Goal: Information Seeking & Learning: Learn about a topic

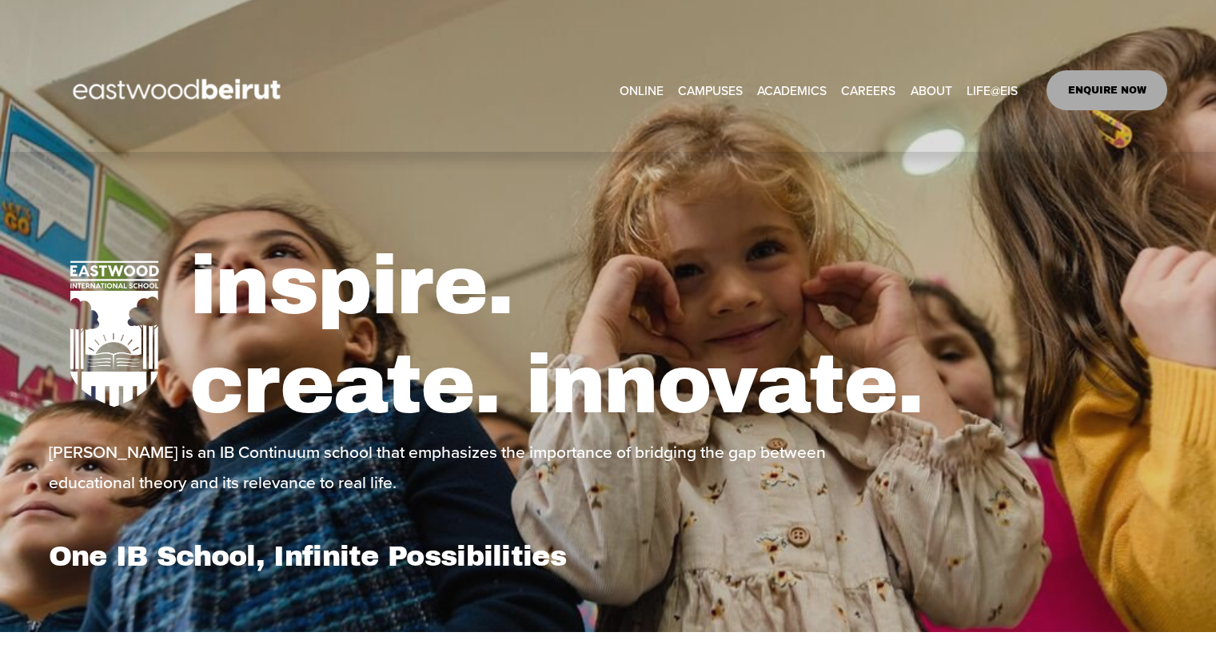
select select "**"
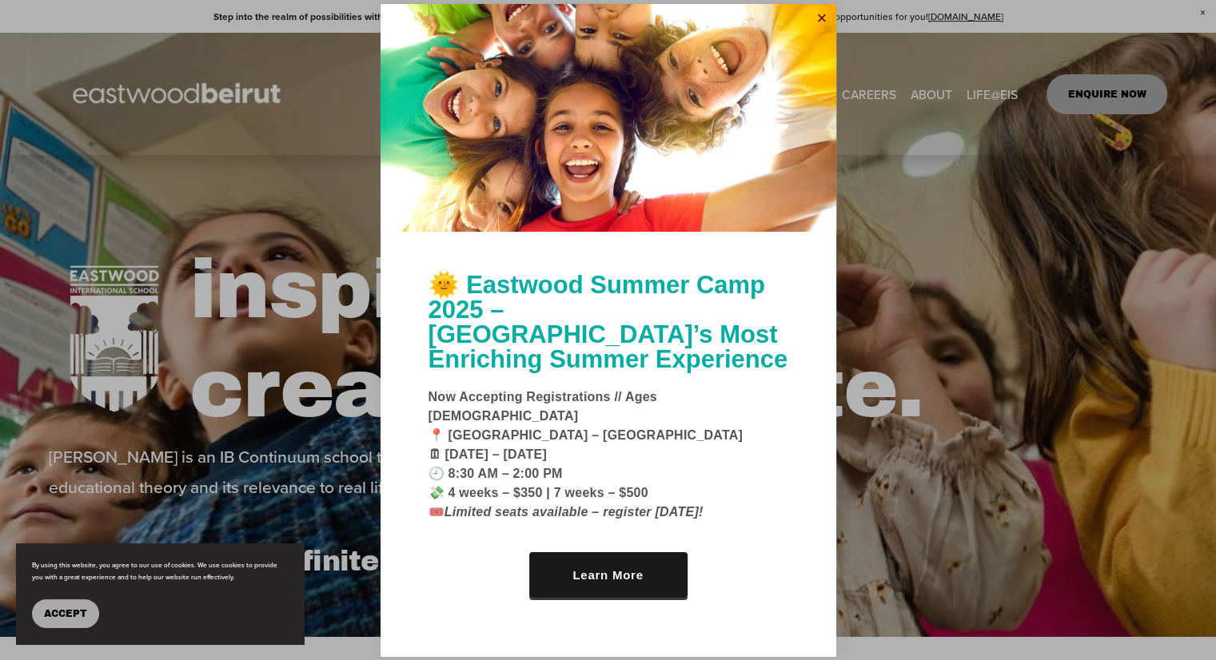
click at [825, 32] on link "Close" at bounding box center [822, 19] width 24 height 26
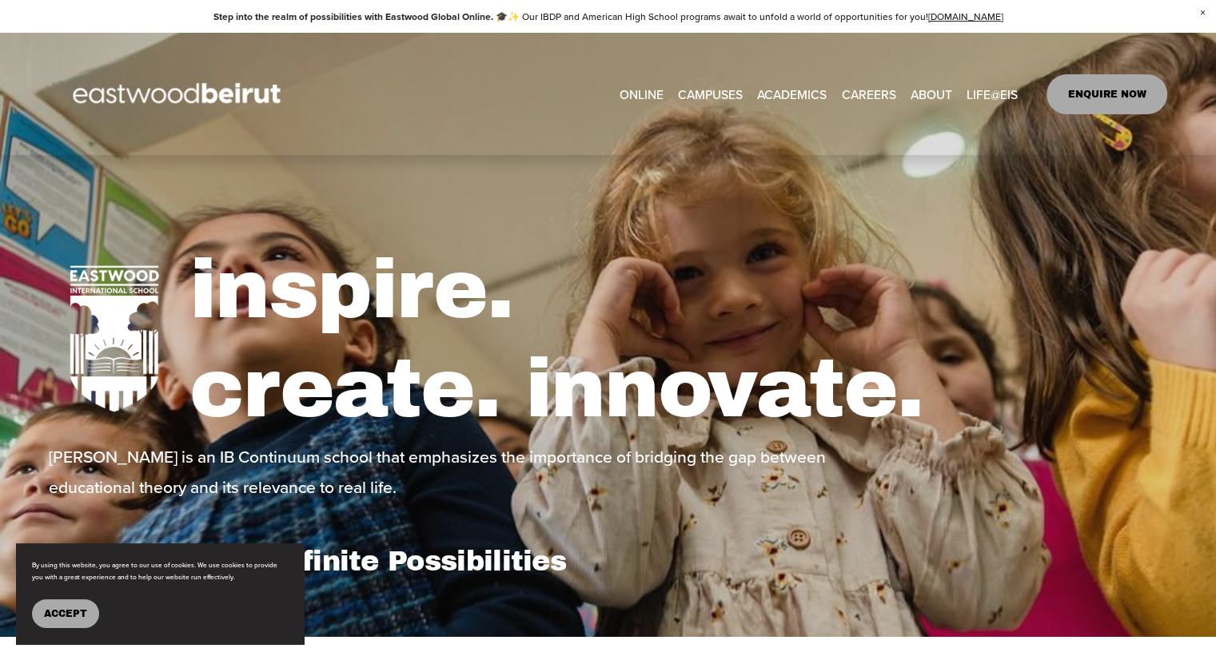
click at [0, 0] on span "Tuition & Financial Aid" at bounding box center [0, 0] width 0 height 0
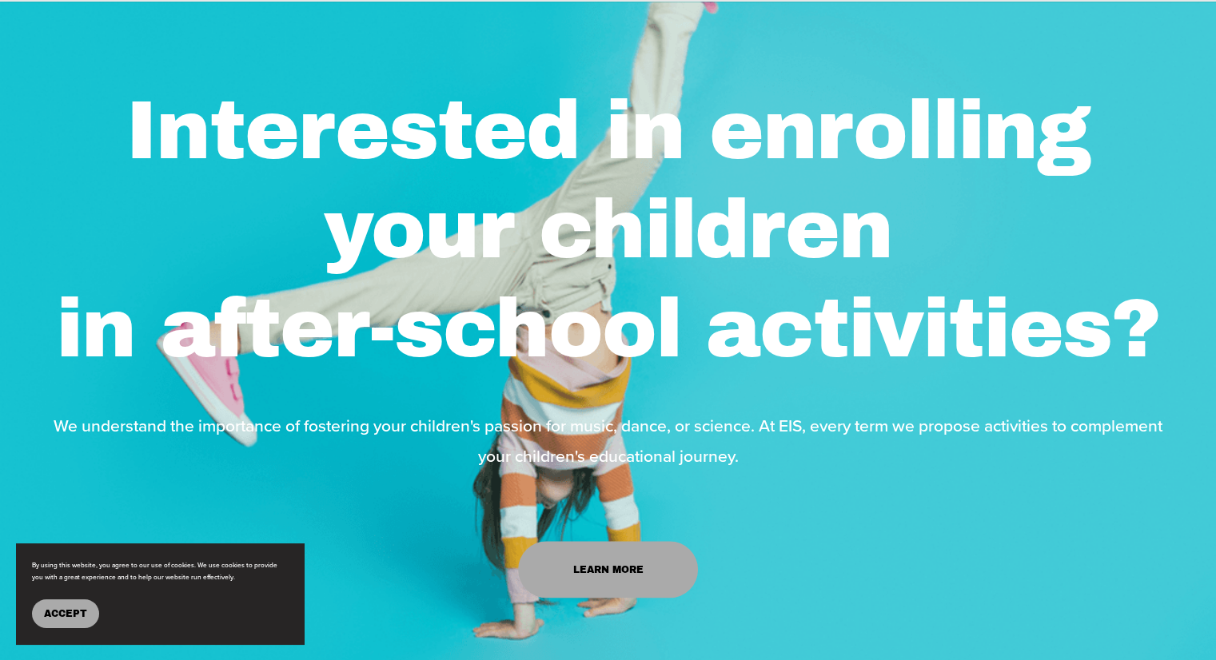
scroll to position [1599, 0]
